Goal: Task Accomplishment & Management: Complete application form

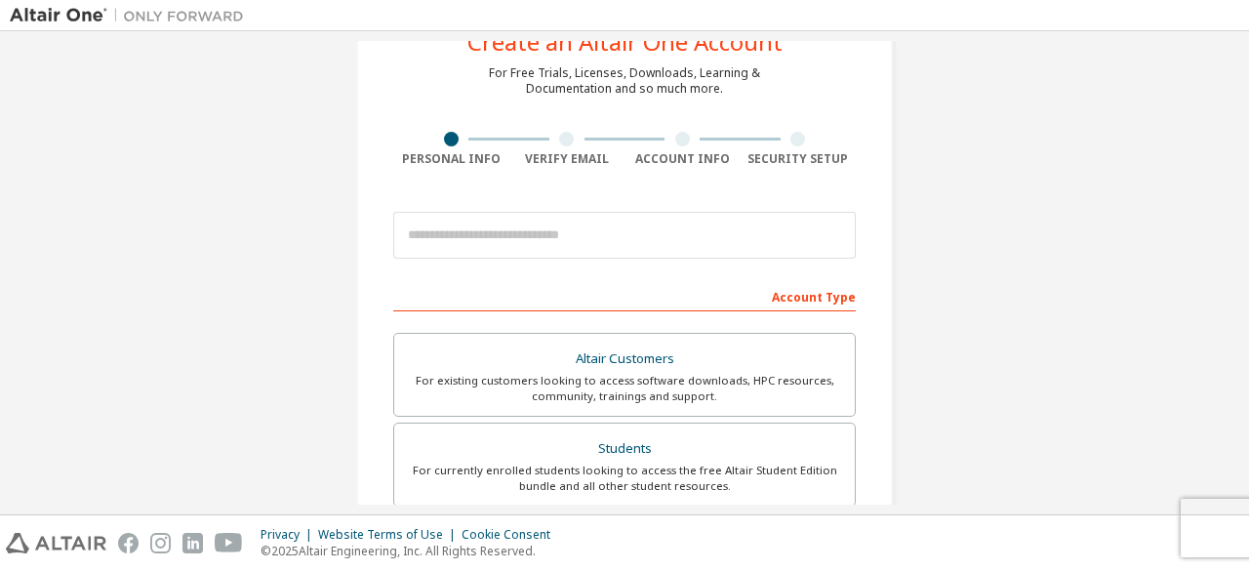
scroll to position [72, 0]
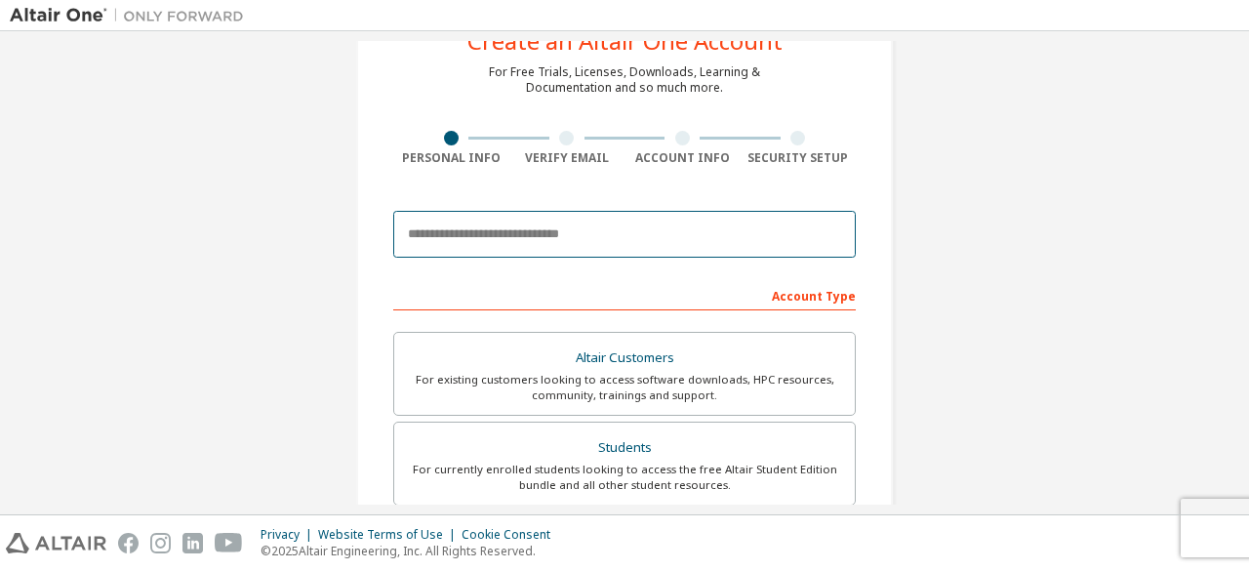
click at [593, 243] on input "email" at bounding box center [624, 234] width 462 height 47
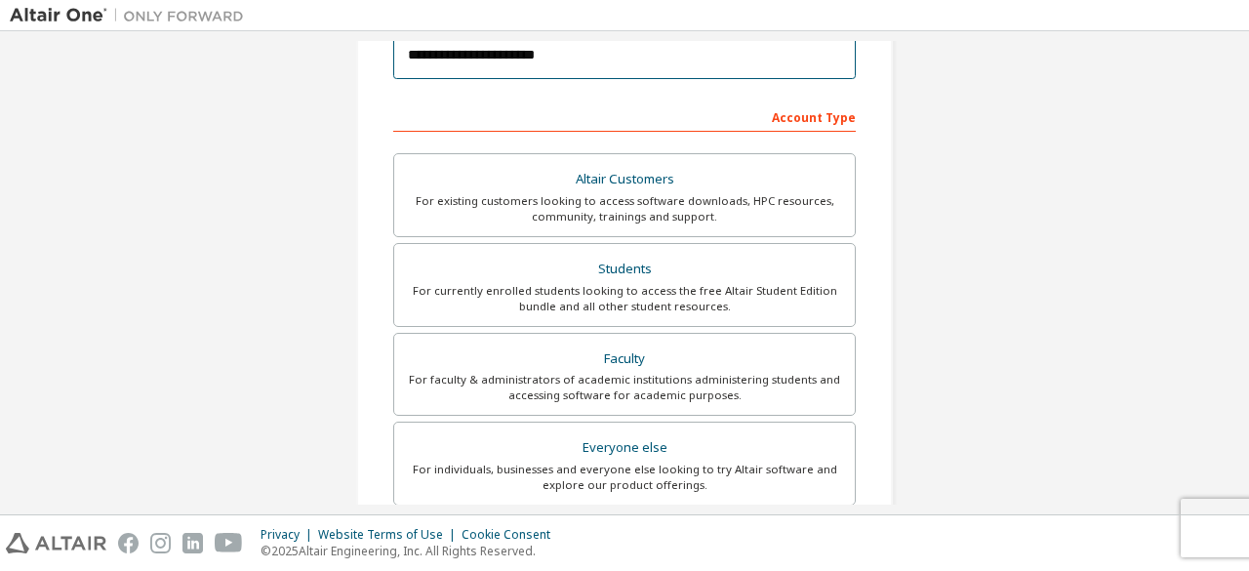
scroll to position [253, 0]
click at [586, 281] on div "For currently enrolled students looking to access the free Altair Student Editi…" at bounding box center [624, 296] width 437 height 31
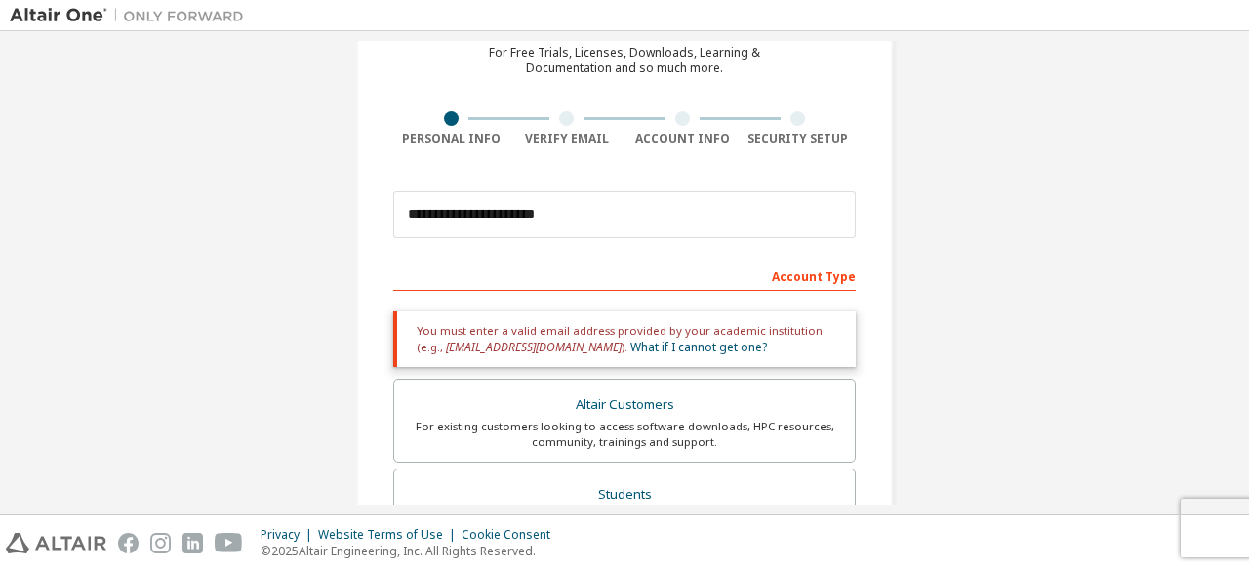
scroll to position [94, 0]
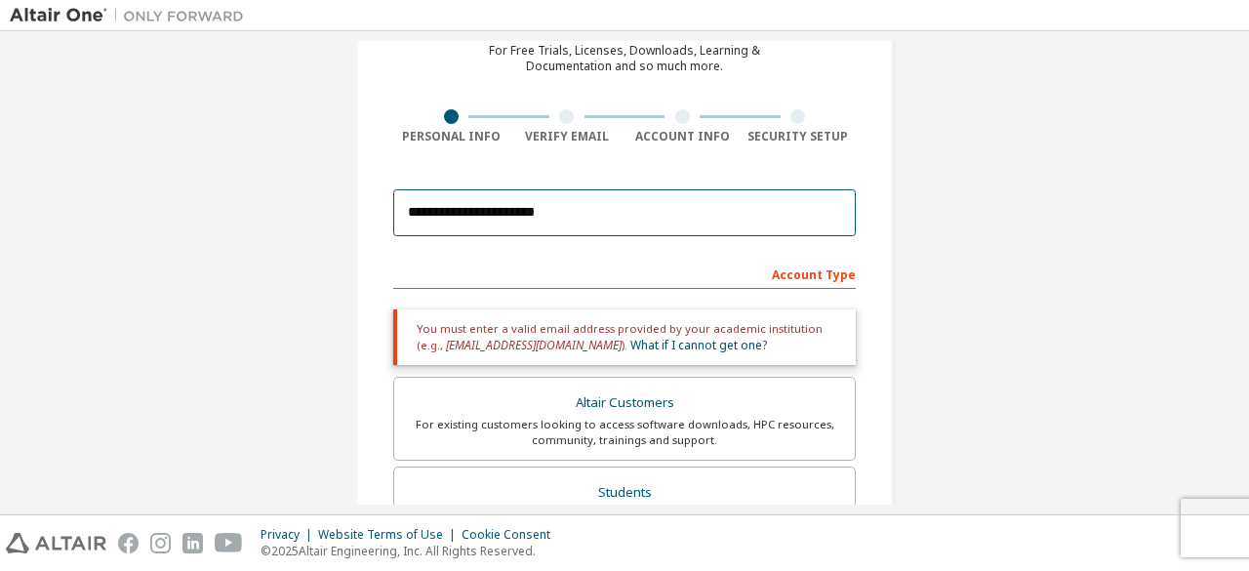
click at [616, 202] on input "**********" at bounding box center [624, 212] width 462 height 47
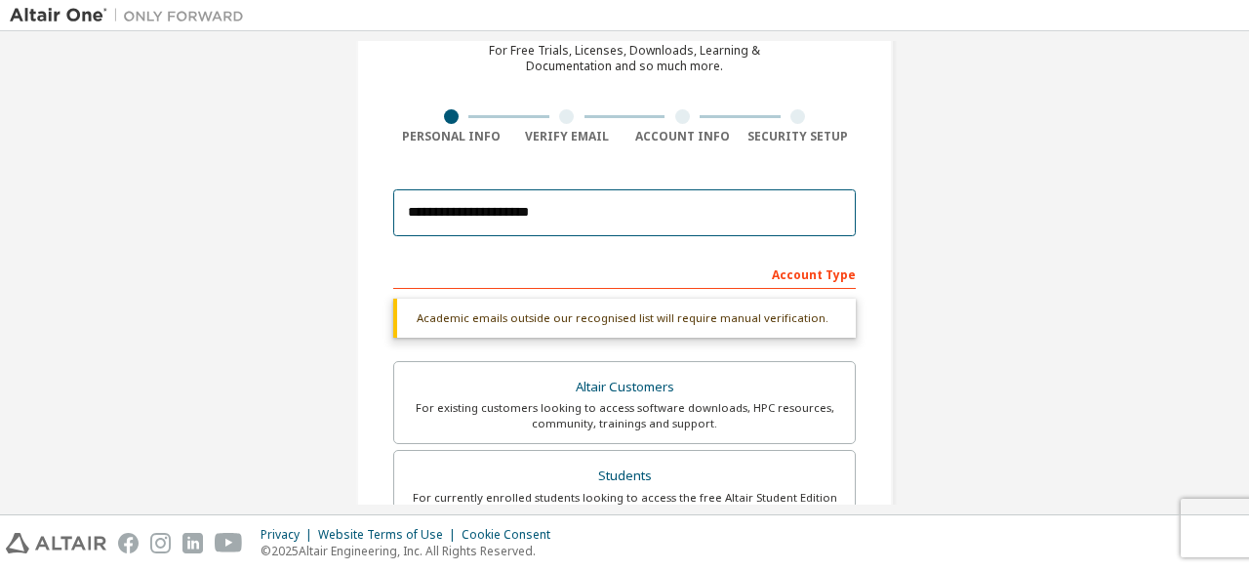
click at [487, 218] on input "**********" at bounding box center [624, 212] width 462 height 47
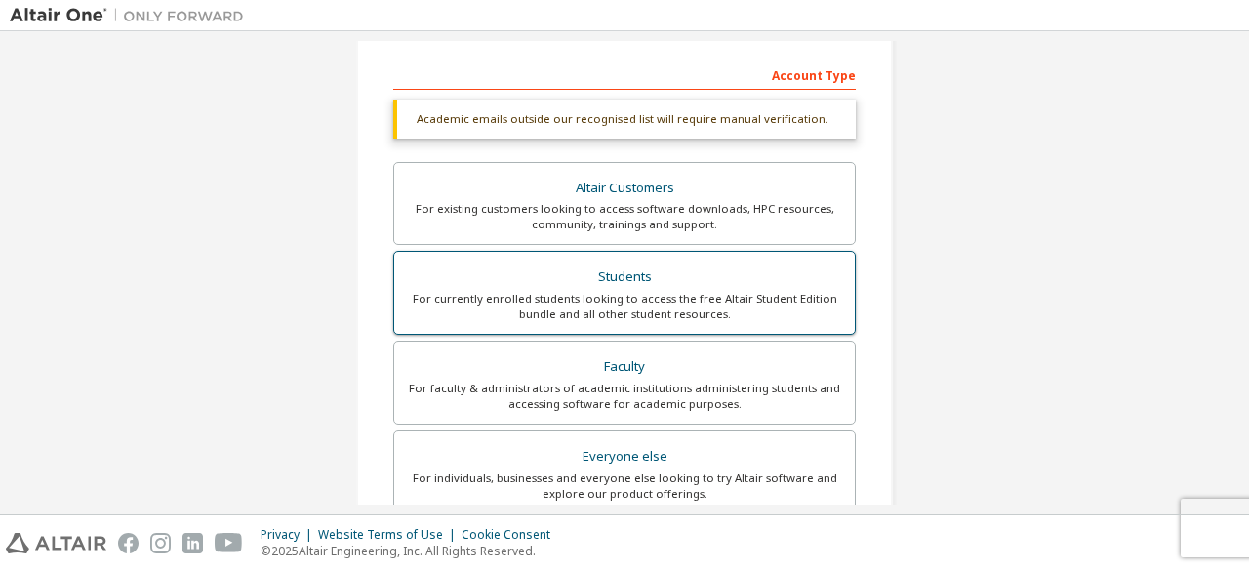
scroll to position [294, 0]
type input "**********"
click at [641, 270] on div "Students" at bounding box center [624, 275] width 437 height 27
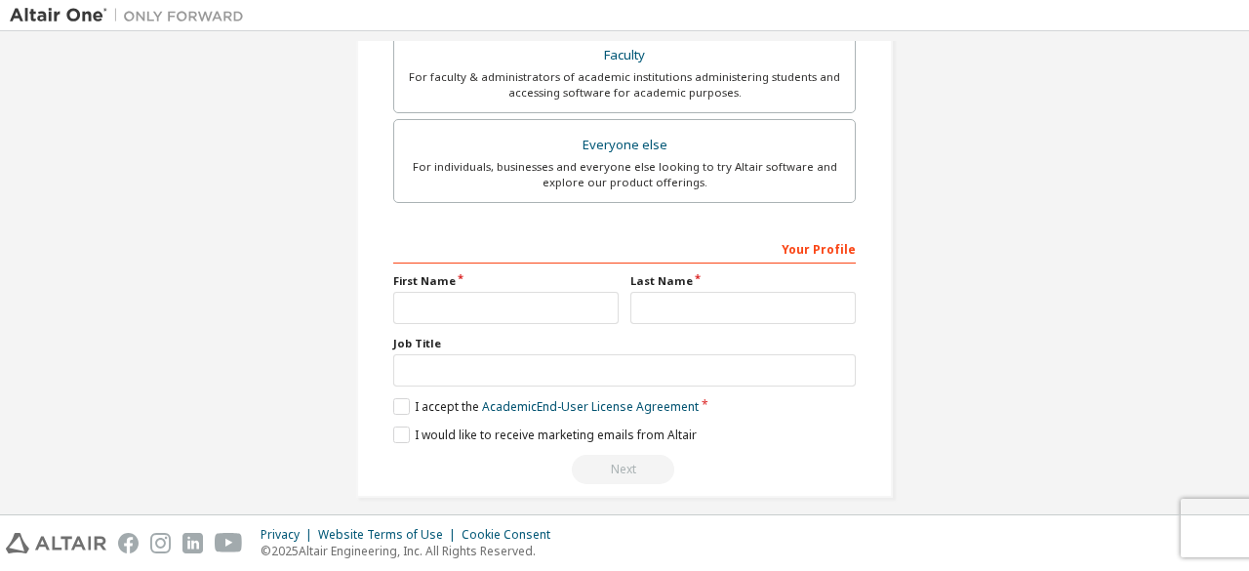
scroll to position [615, 0]
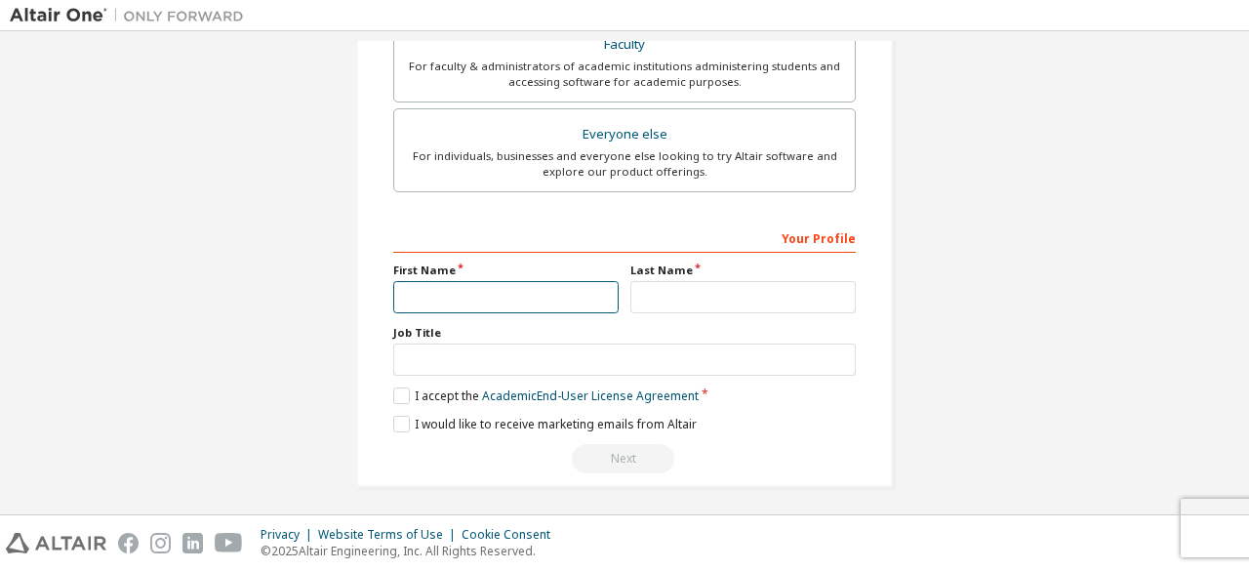
click at [587, 298] on input "text" at bounding box center [505, 297] width 225 height 32
type input "*****"
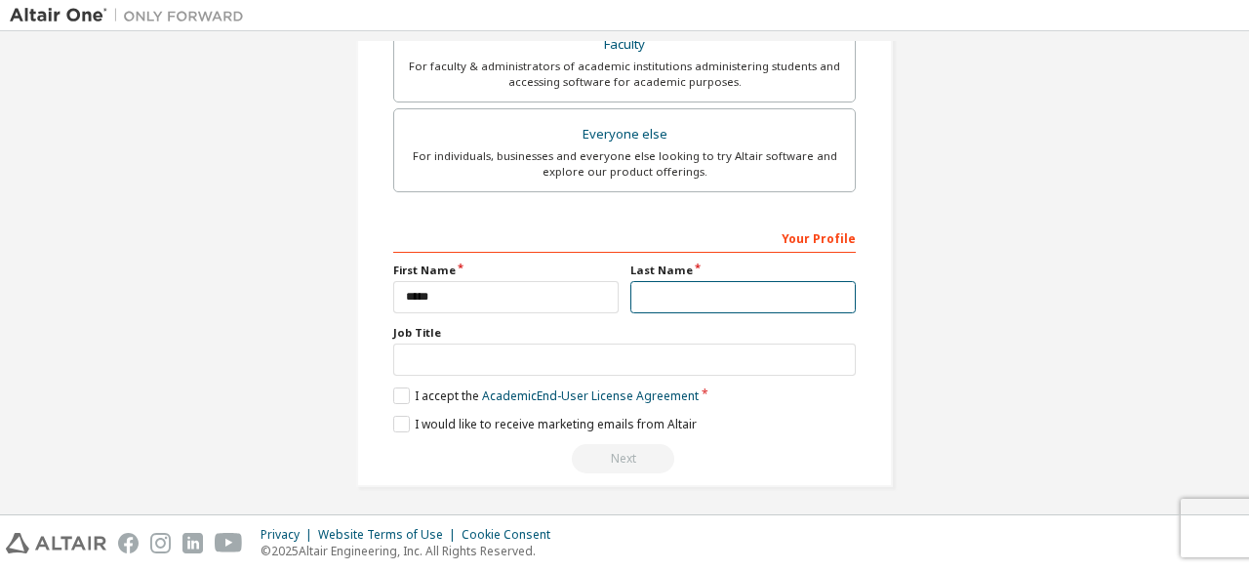
click at [664, 285] on input "text" at bounding box center [742, 297] width 225 height 32
type input "******"
click at [397, 389] on label "I accept the Academic End-User License Agreement" at bounding box center [545, 395] width 305 height 17
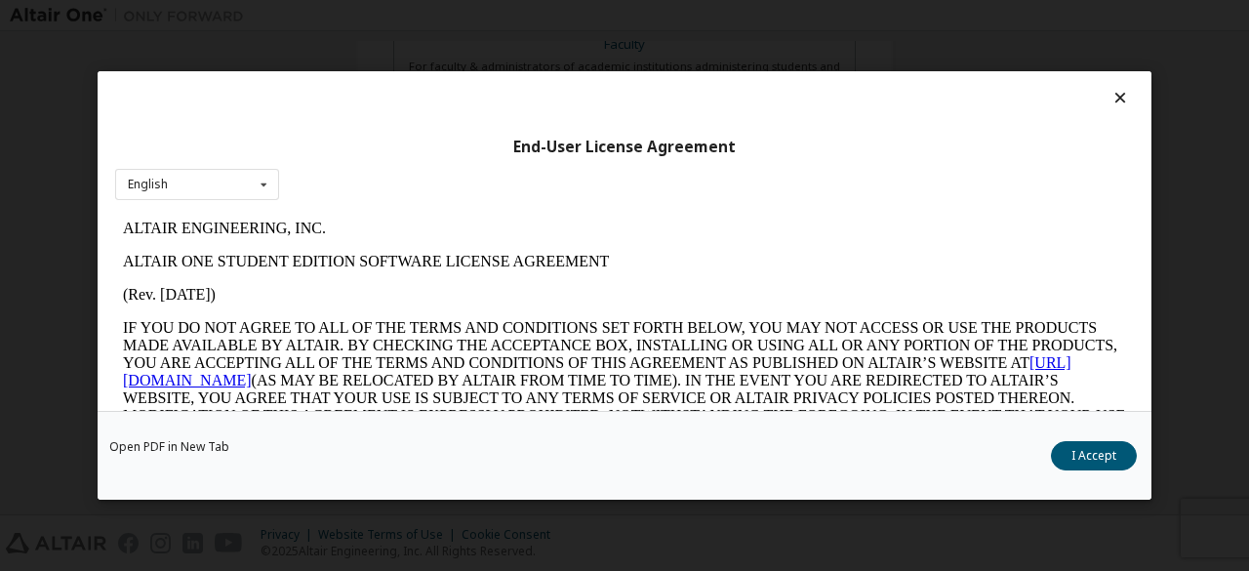
scroll to position [0, 0]
click at [234, 383] on link "[URL][DOMAIN_NAME]" at bounding box center [597, 371] width 948 height 34
click at [1113, 101] on icon at bounding box center [1120, 98] width 20 height 18
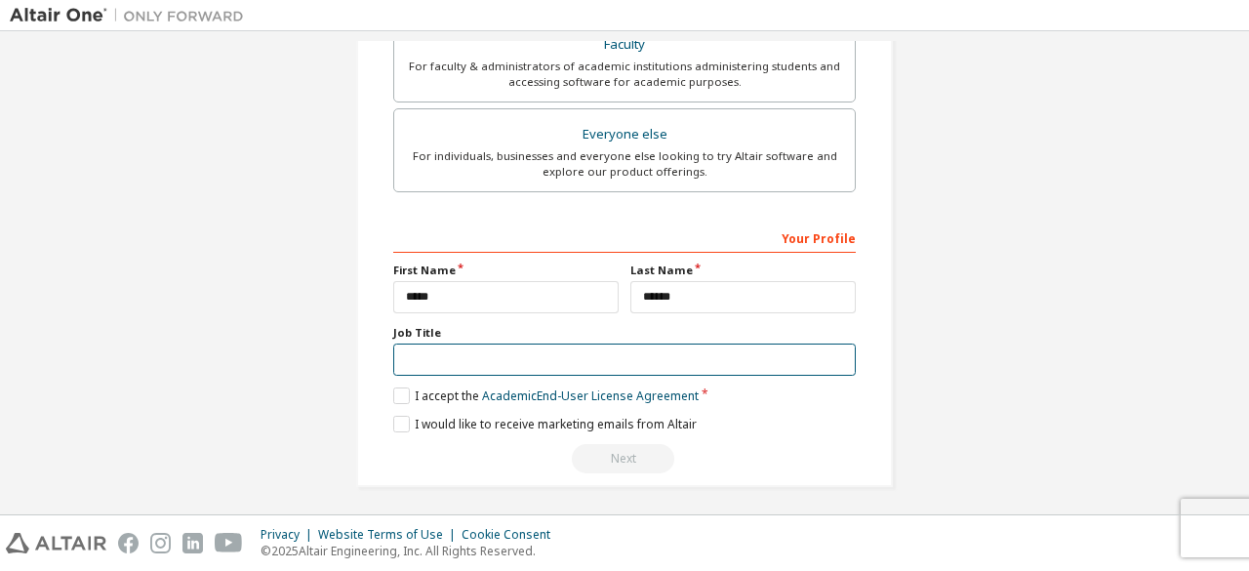
click at [533, 346] on input "text" at bounding box center [624, 359] width 462 height 32
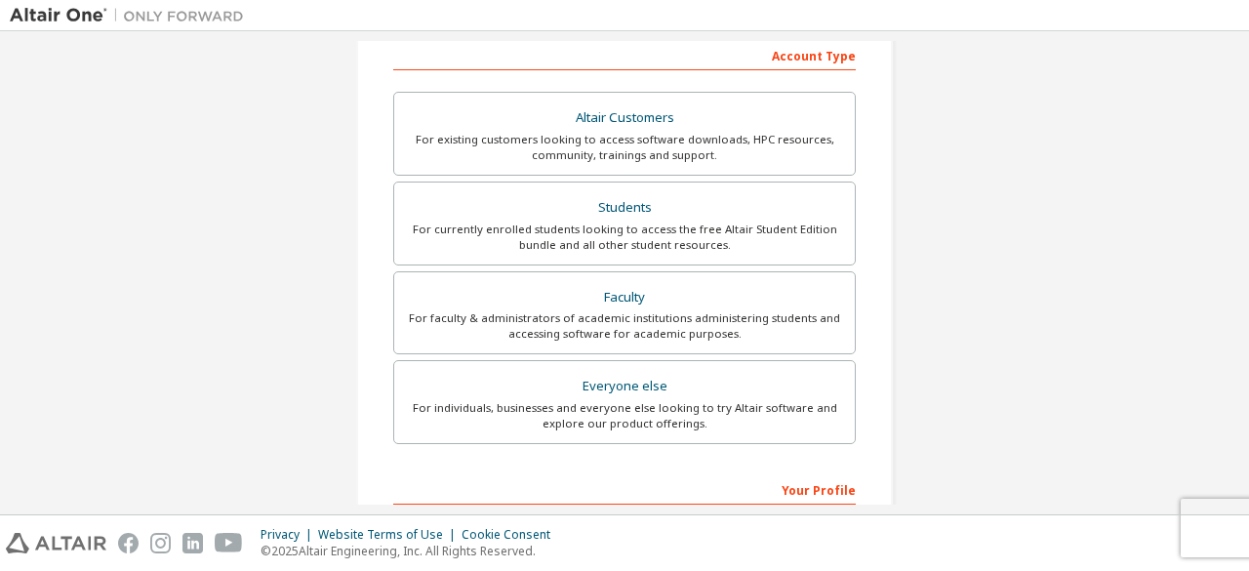
scroll to position [313, 0]
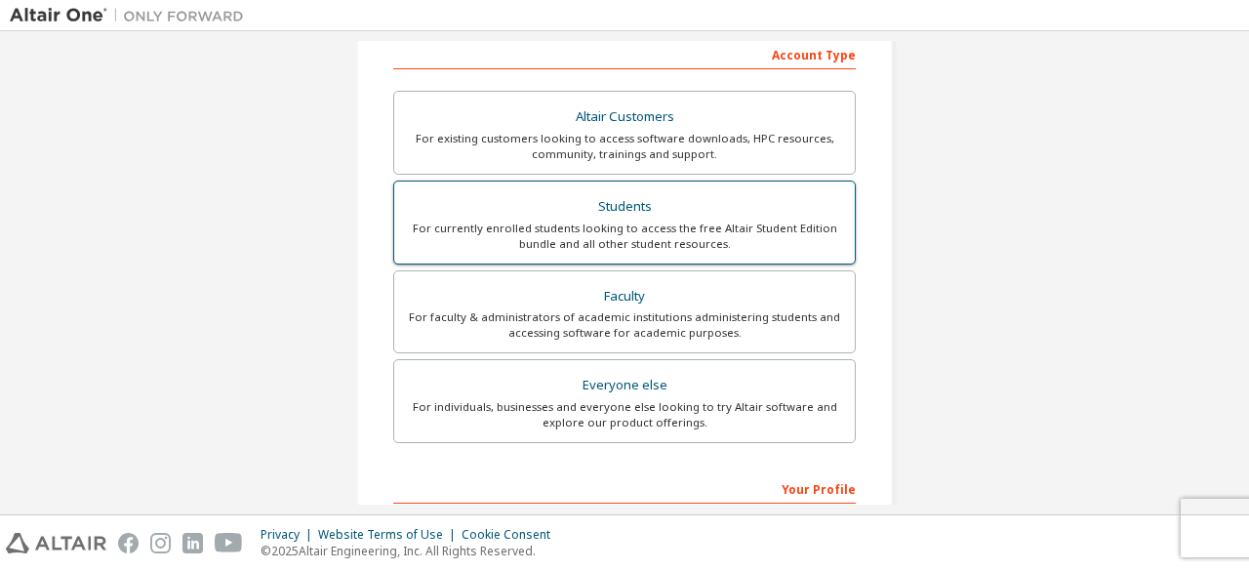
click at [742, 241] on div "For currently enrolled students looking to access the free Altair Student Editi…" at bounding box center [624, 236] width 437 height 31
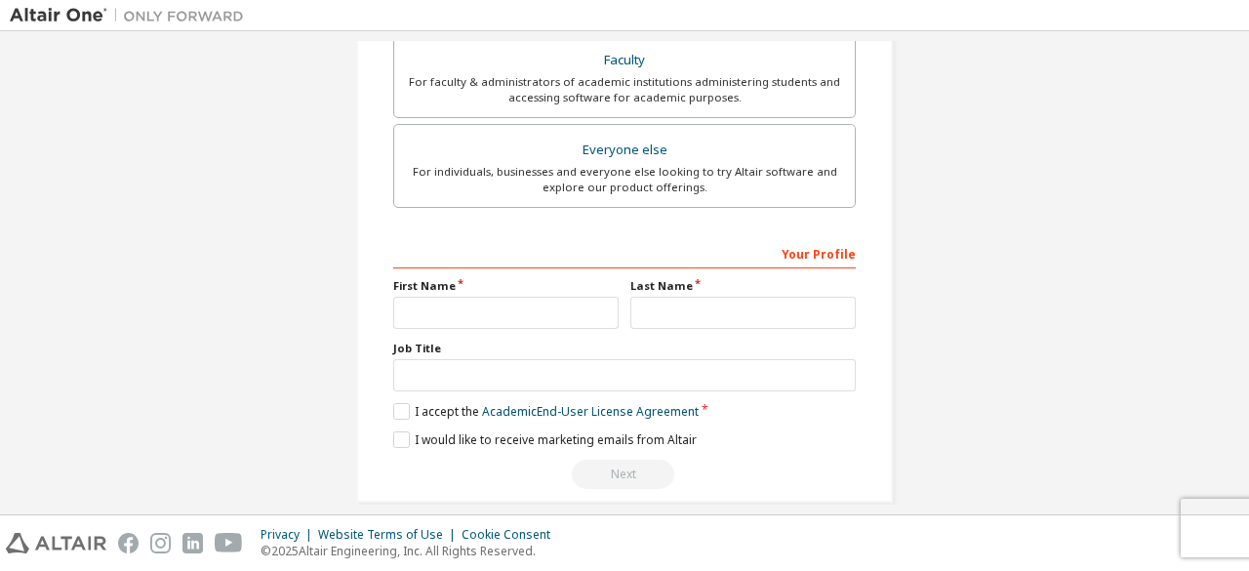
scroll to position [601, 0]
click at [404, 402] on label "I accept the Academic End-User License Agreement" at bounding box center [545, 409] width 305 height 17
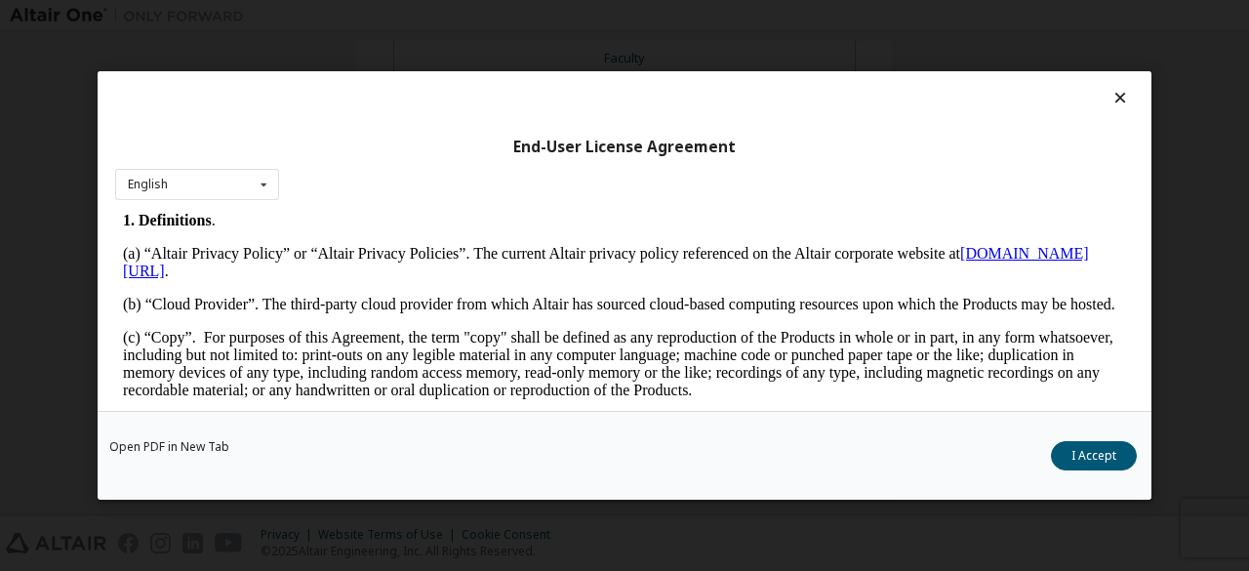
scroll to position [398, 0]
click at [1114, 97] on icon at bounding box center [1120, 98] width 20 height 18
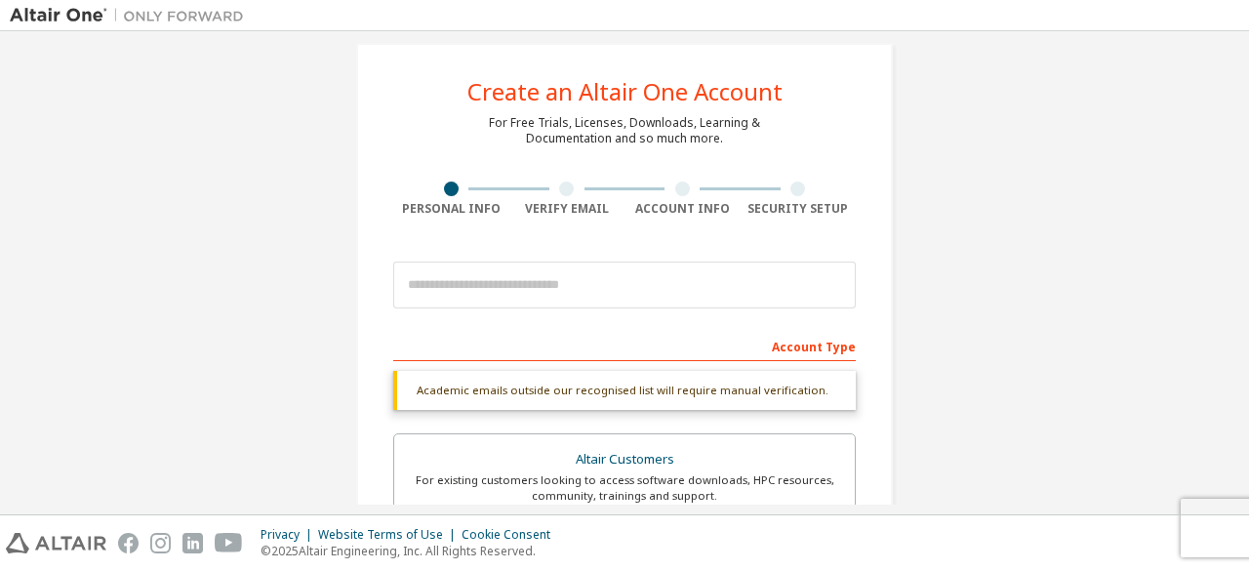
scroll to position [0, 0]
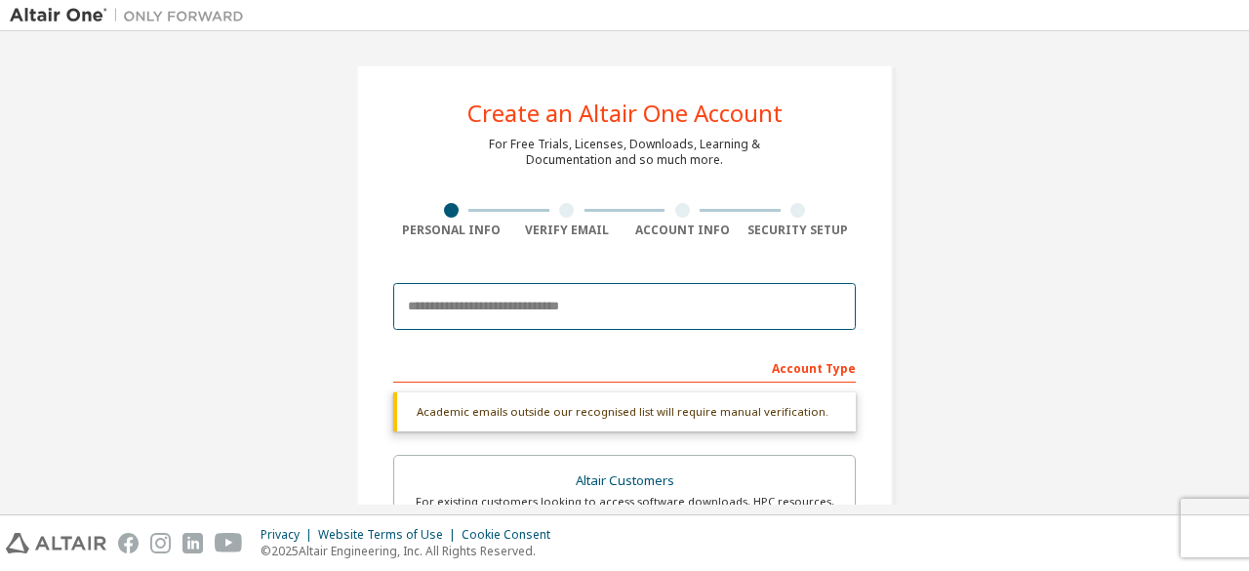
click at [555, 305] on input "email" at bounding box center [624, 306] width 462 height 47
type input "**********"
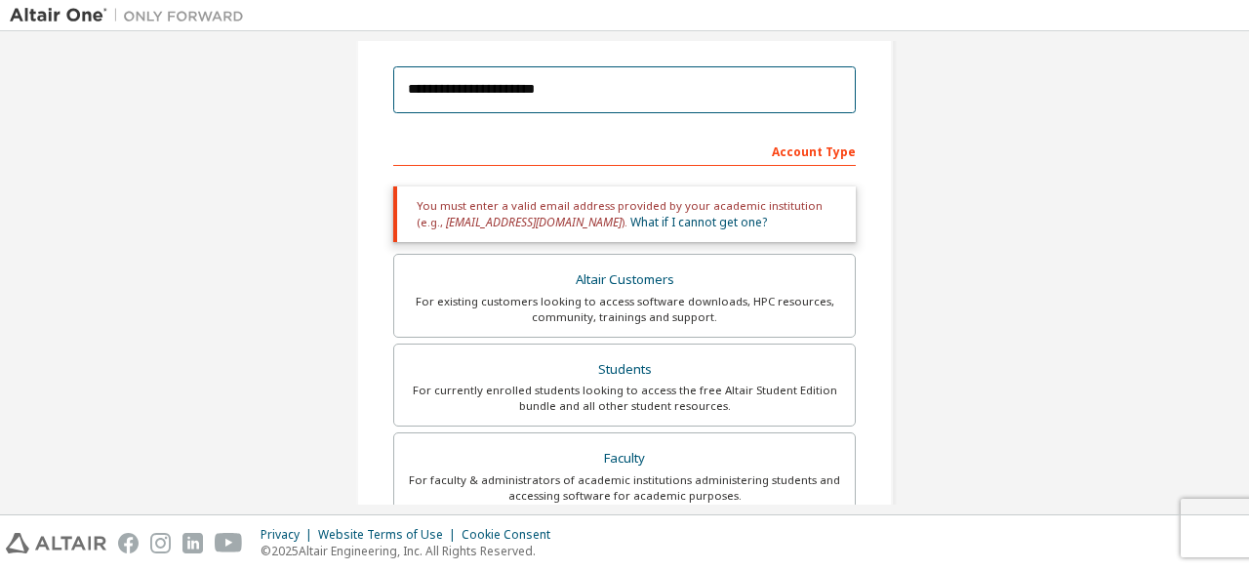
scroll to position [215, 0]
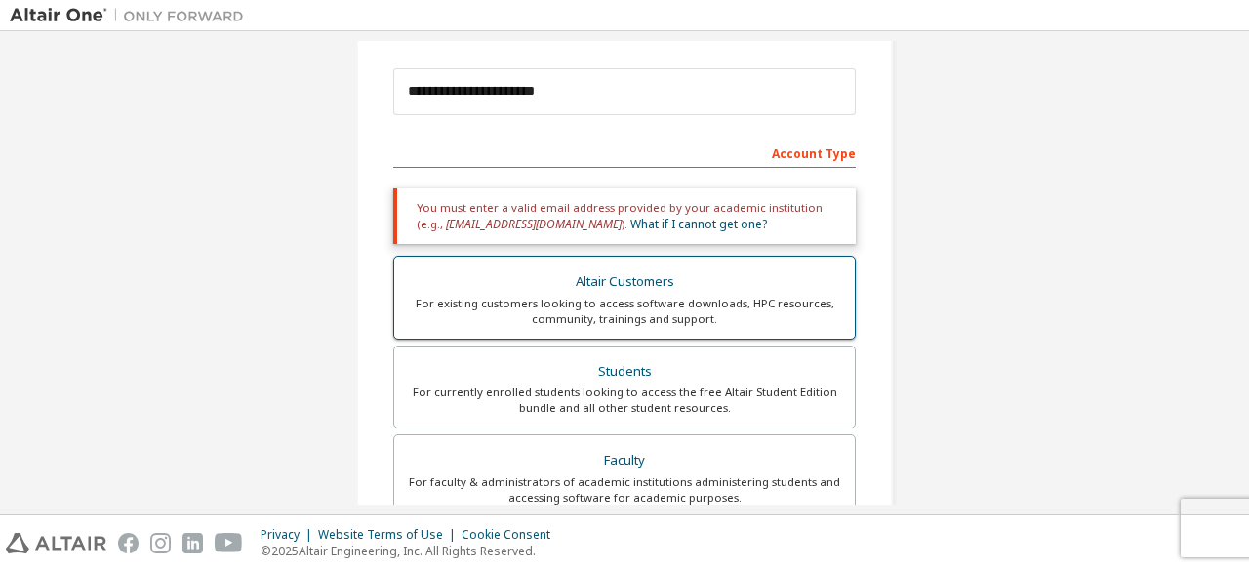
click at [587, 328] on label "Altair Customers For existing customers looking to access software downloads, H…" at bounding box center [624, 298] width 462 height 84
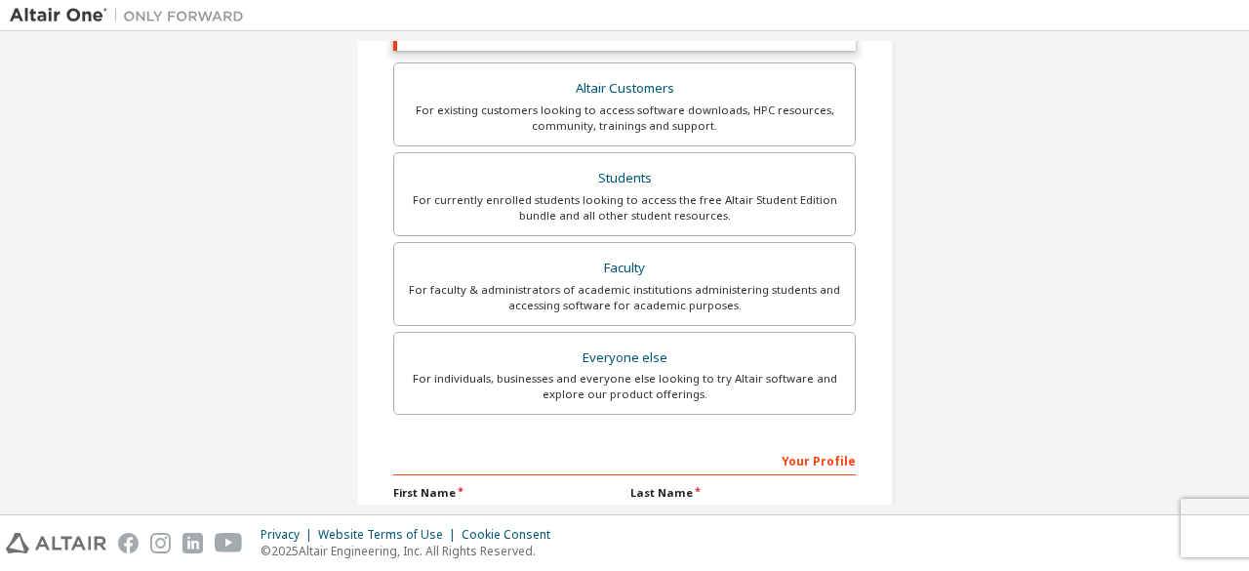
scroll to position [468, 0]
